Goal: Transaction & Acquisition: Purchase product/service

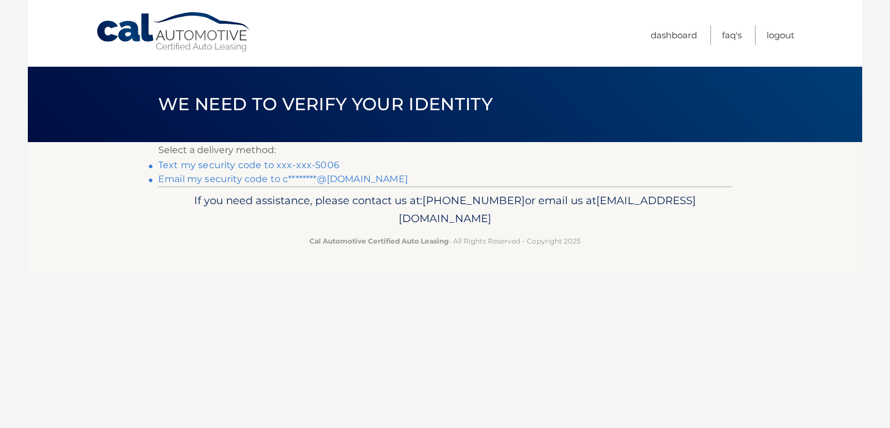
click at [233, 165] on link "Text my security code to xxx-xxx-5006" at bounding box center [248, 164] width 181 height 11
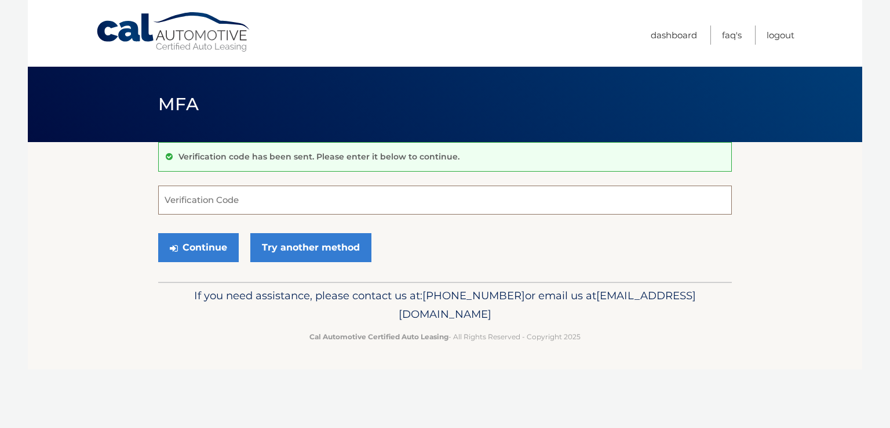
click at [220, 200] on input "Verification Code" at bounding box center [445, 199] width 574 height 29
type input "500748"
click at [213, 244] on button "Continue" at bounding box center [198, 247] width 81 height 29
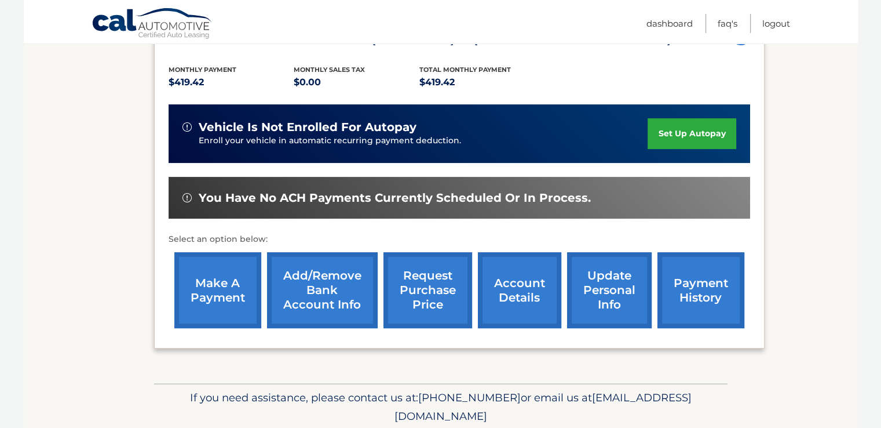
scroll to position [232, 0]
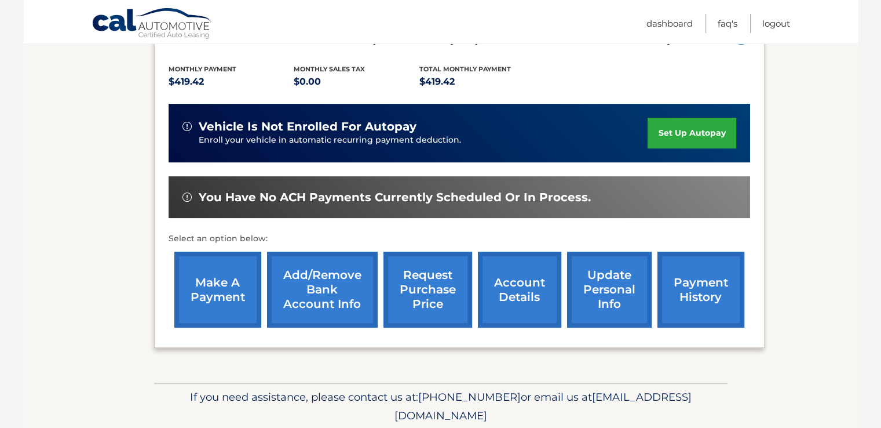
click at [212, 285] on link "make a payment" at bounding box center [217, 289] width 87 height 76
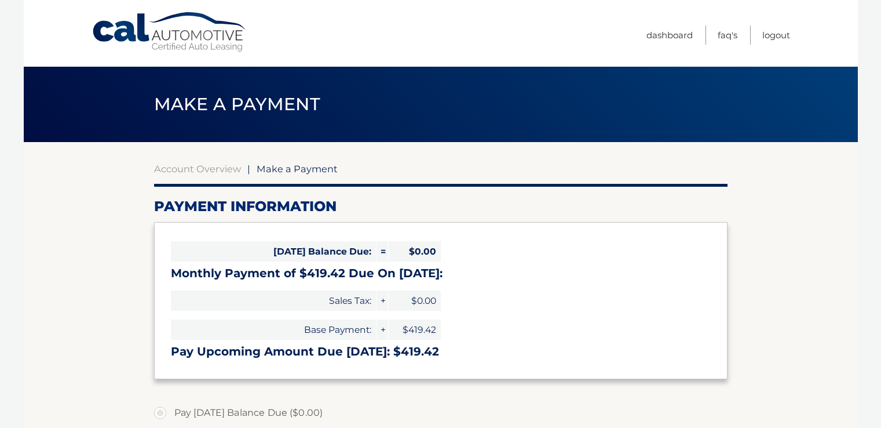
select select "NGZmMzZhMDMtZGVkYy00NDk5LTk3YjUtNjQ4NDg4MDFhZTgz"
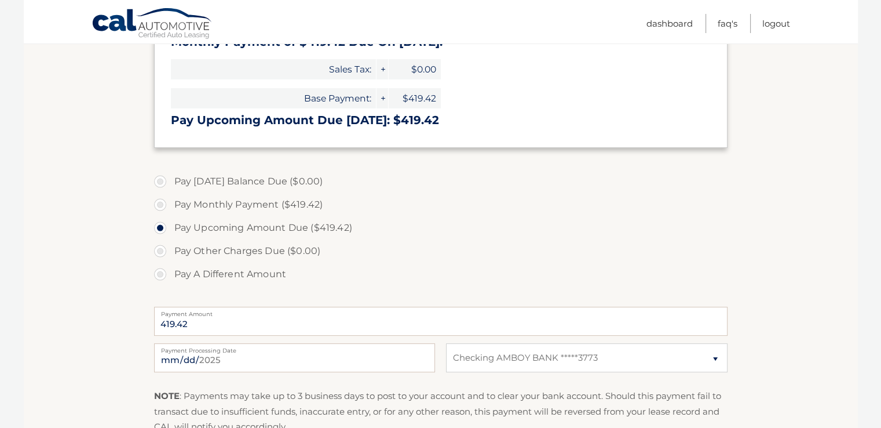
scroll to position [232, 0]
click at [161, 203] on label "Pay Monthly Payment ($419.42)" at bounding box center [441, 203] width 574 height 23
click at [161, 203] on input "Pay Monthly Payment ($419.42)" at bounding box center [165, 201] width 12 height 19
radio input "true"
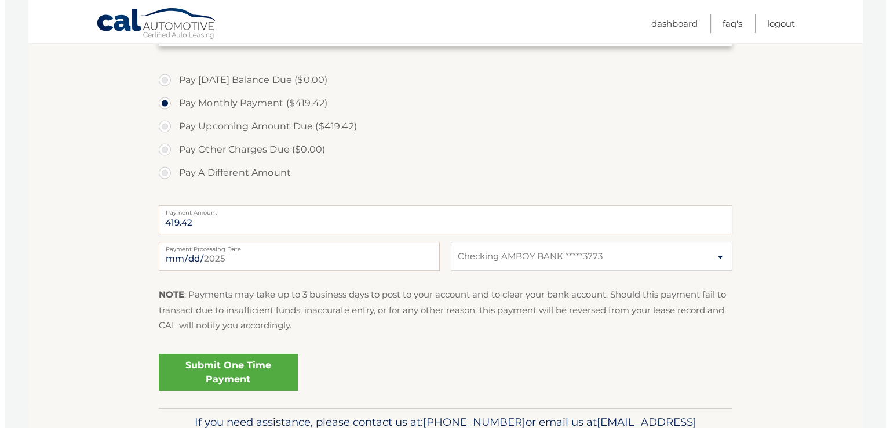
scroll to position [400, 0]
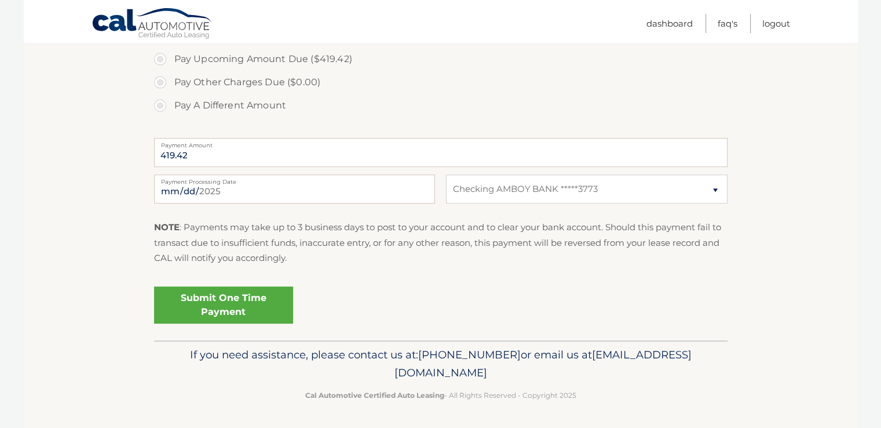
click at [243, 302] on link "Submit One Time Payment" at bounding box center [223, 304] width 139 height 37
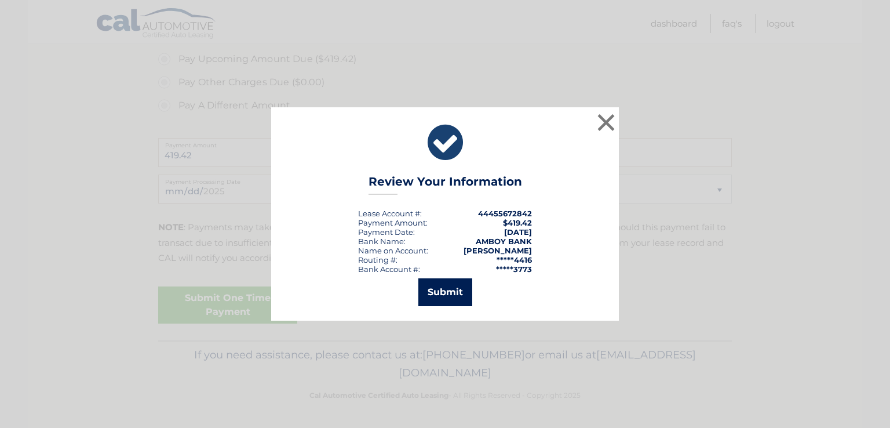
click at [445, 291] on button "Submit" at bounding box center [445, 292] width 54 height 28
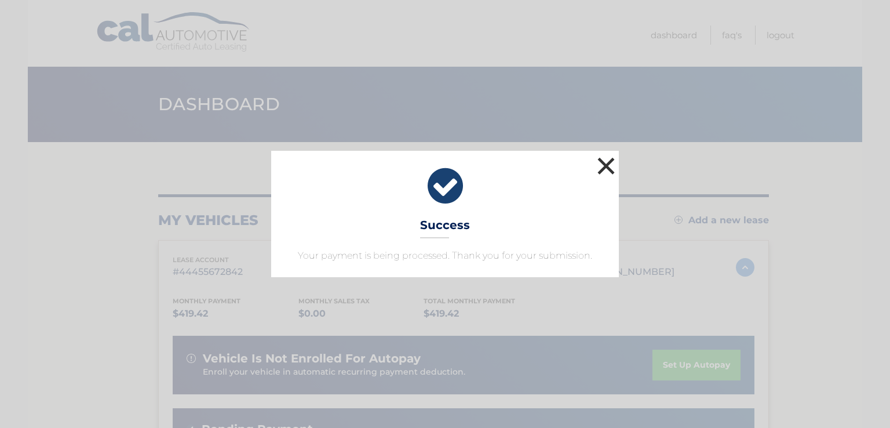
click at [605, 166] on button "×" at bounding box center [606, 165] width 23 height 23
